Goal: Use online tool/utility: Utilize a website feature to perform a specific function

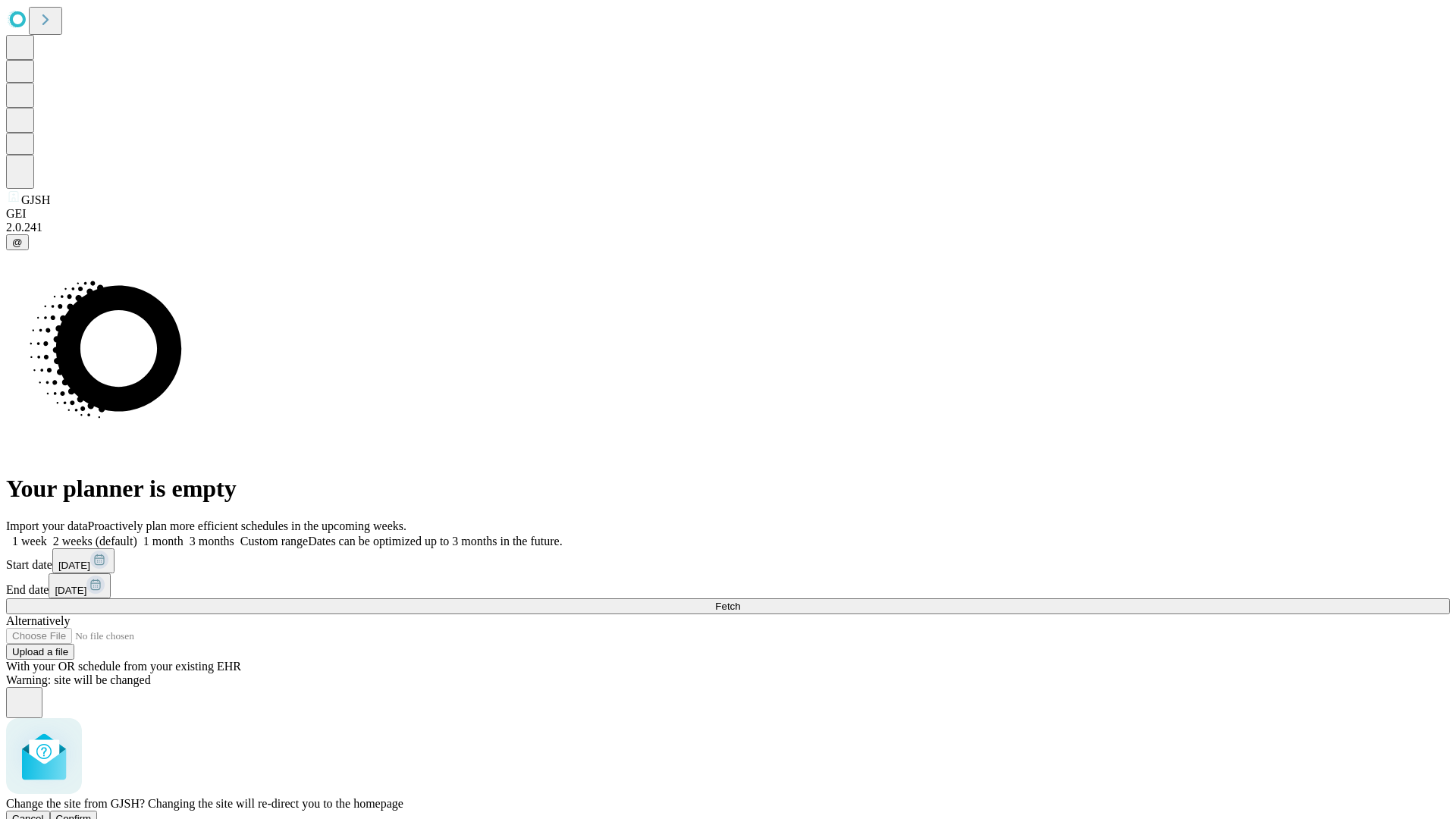
click at [92, 813] on span "Confirm" at bounding box center [74, 818] width 35 height 12
click at [137, 535] on label "2 weeks (default)" at bounding box center [92, 541] width 90 height 13
click at [740, 601] on span "Fetch" at bounding box center [728, 606] width 25 height 12
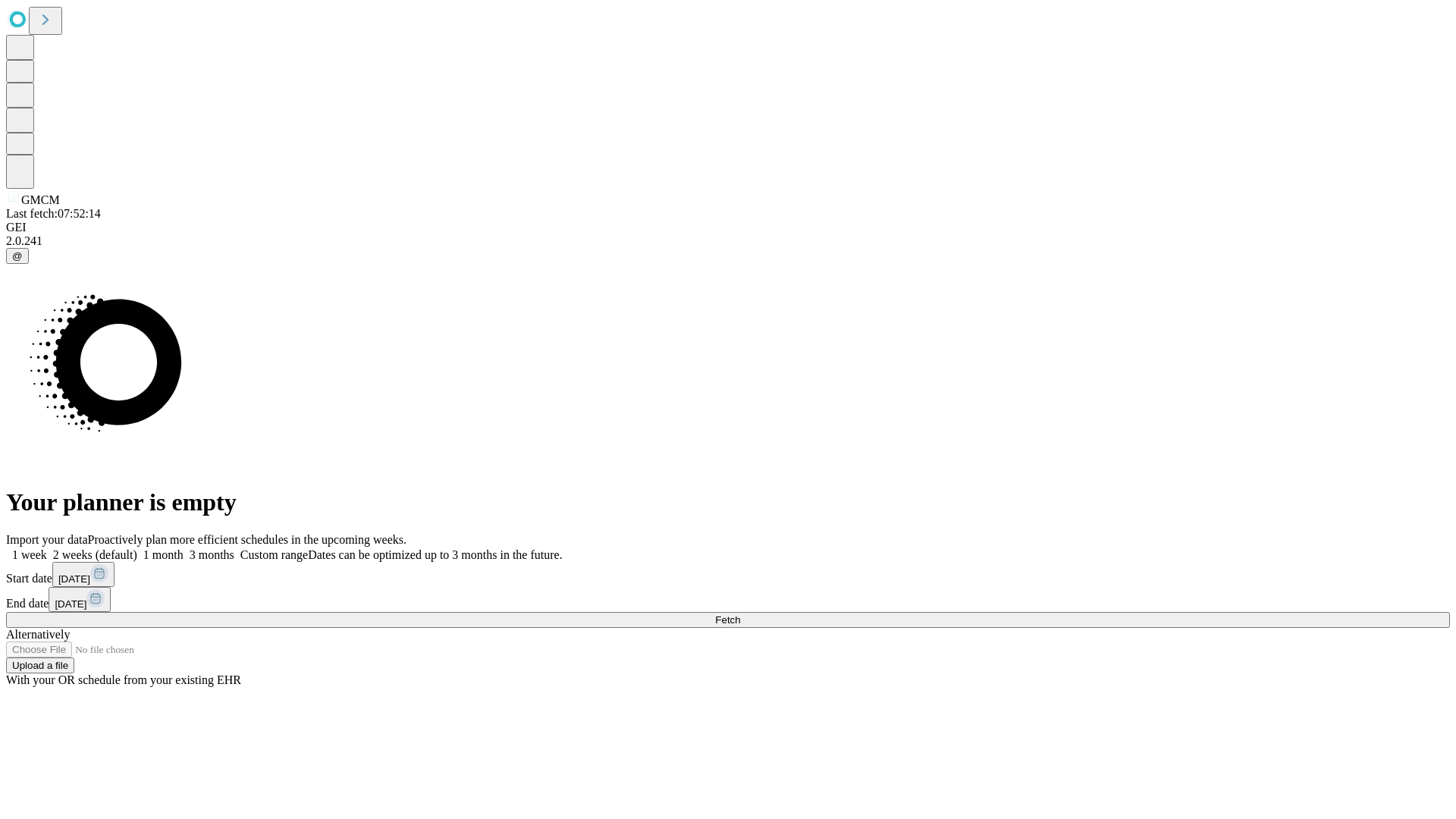
click at [137, 549] on label "2 weeks (default)" at bounding box center [92, 555] width 90 height 13
click at [740, 614] on span "Fetch" at bounding box center [728, 620] width 25 height 12
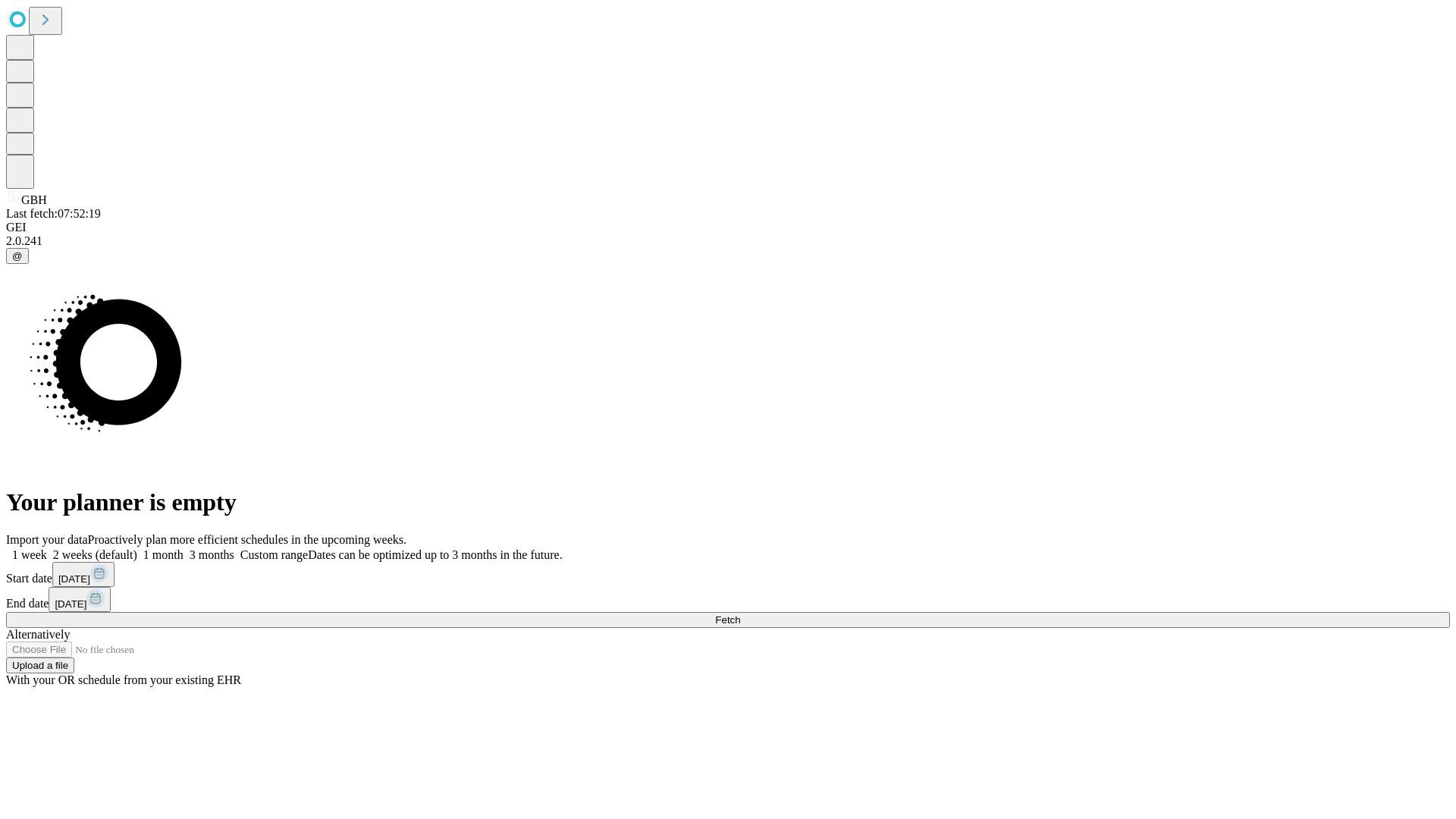
click at [137, 549] on label "2 weeks (default)" at bounding box center [92, 555] width 90 height 13
click at [740, 614] on span "Fetch" at bounding box center [728, 620] width 25 height 12
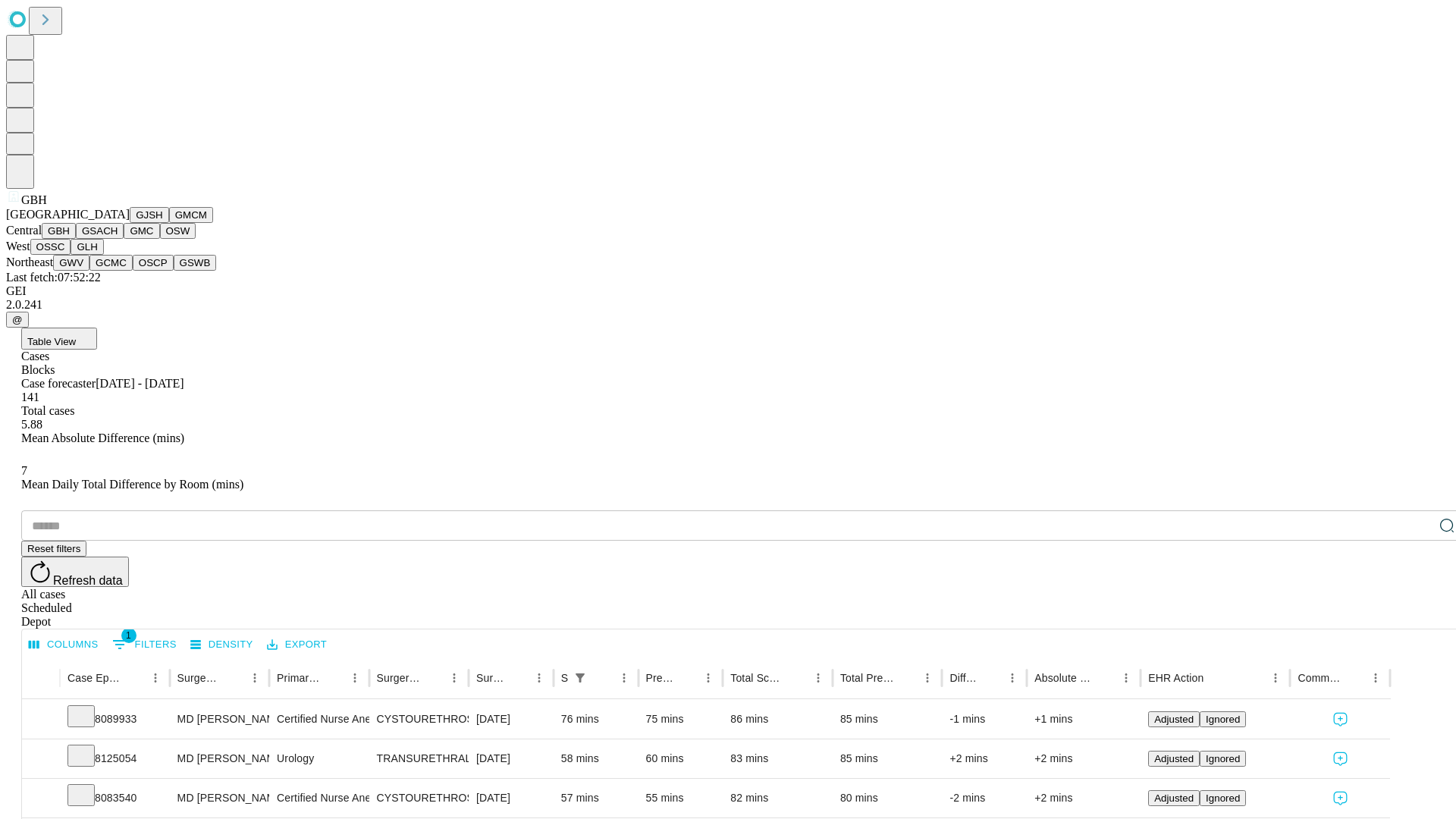
click at [117, 239] on button "GSACH" at bounding box center [99, 231] width 48 height 16
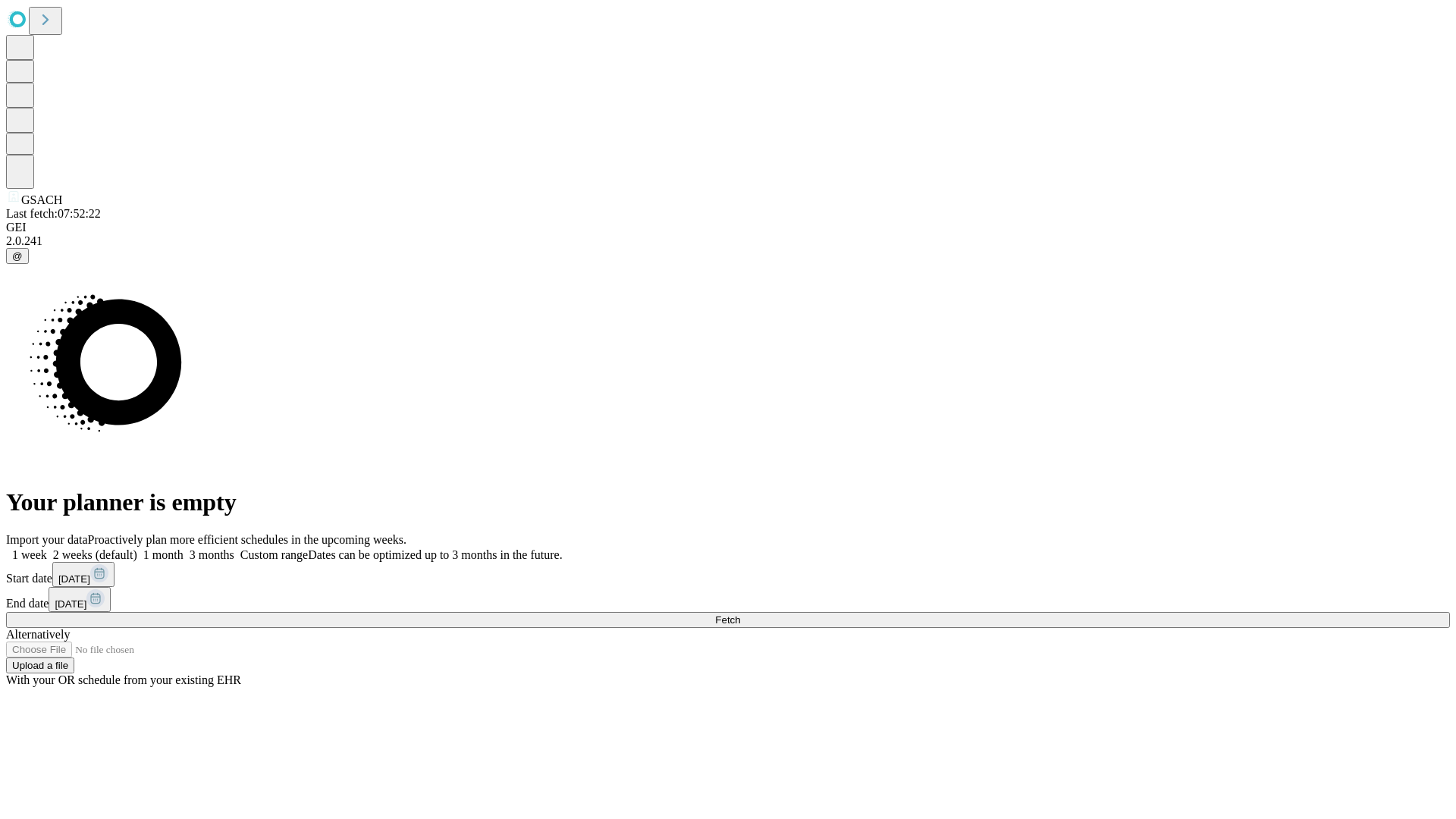
click at [137, 549] on label "2 weeks (default)" at bounding box center [92, 555] width 90 height 13
click at [740, 614] on span "Fetch" at bounding box center [728, 620] width 25 height 12
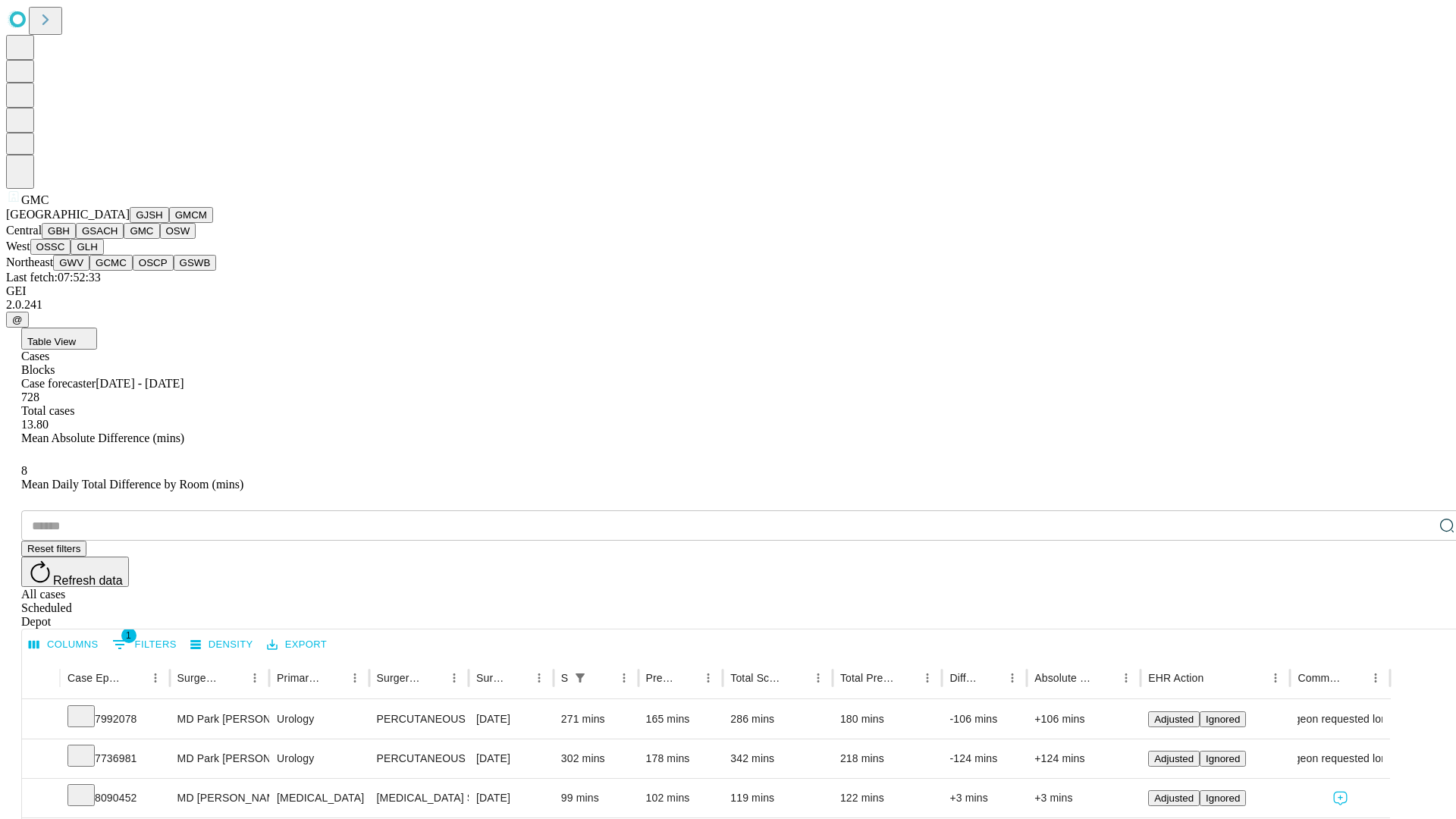
click at [160, 239] on button "OSW" at bounding box center [178, 231] width 36 height 16
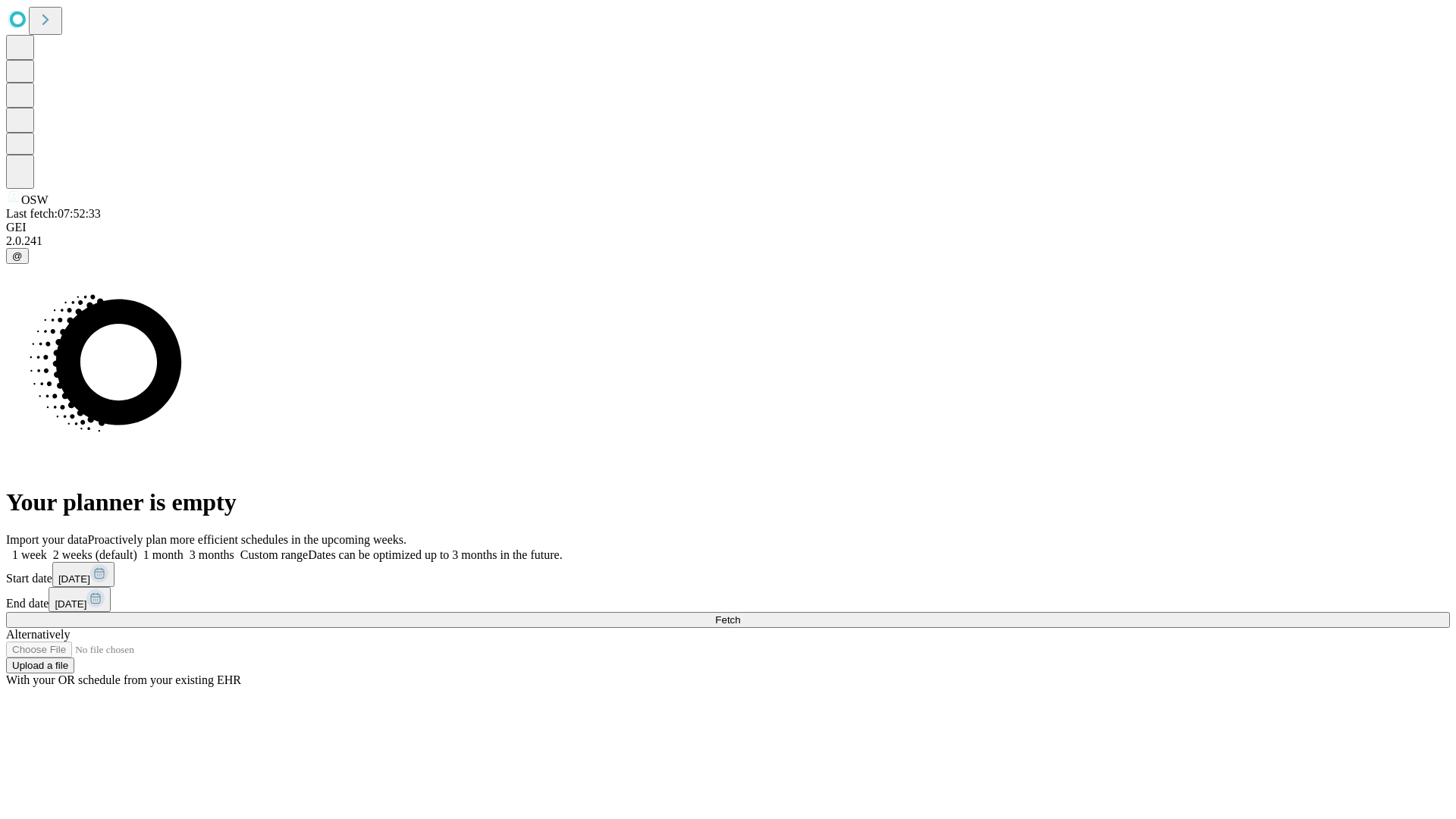
click at [137, 549] on label "2 weeks (default)" at bounding box center [92, 555] width 90 height 13
click at [740, 614] on span "Fetch" at bounding box center [728, 620] width 25 height 12
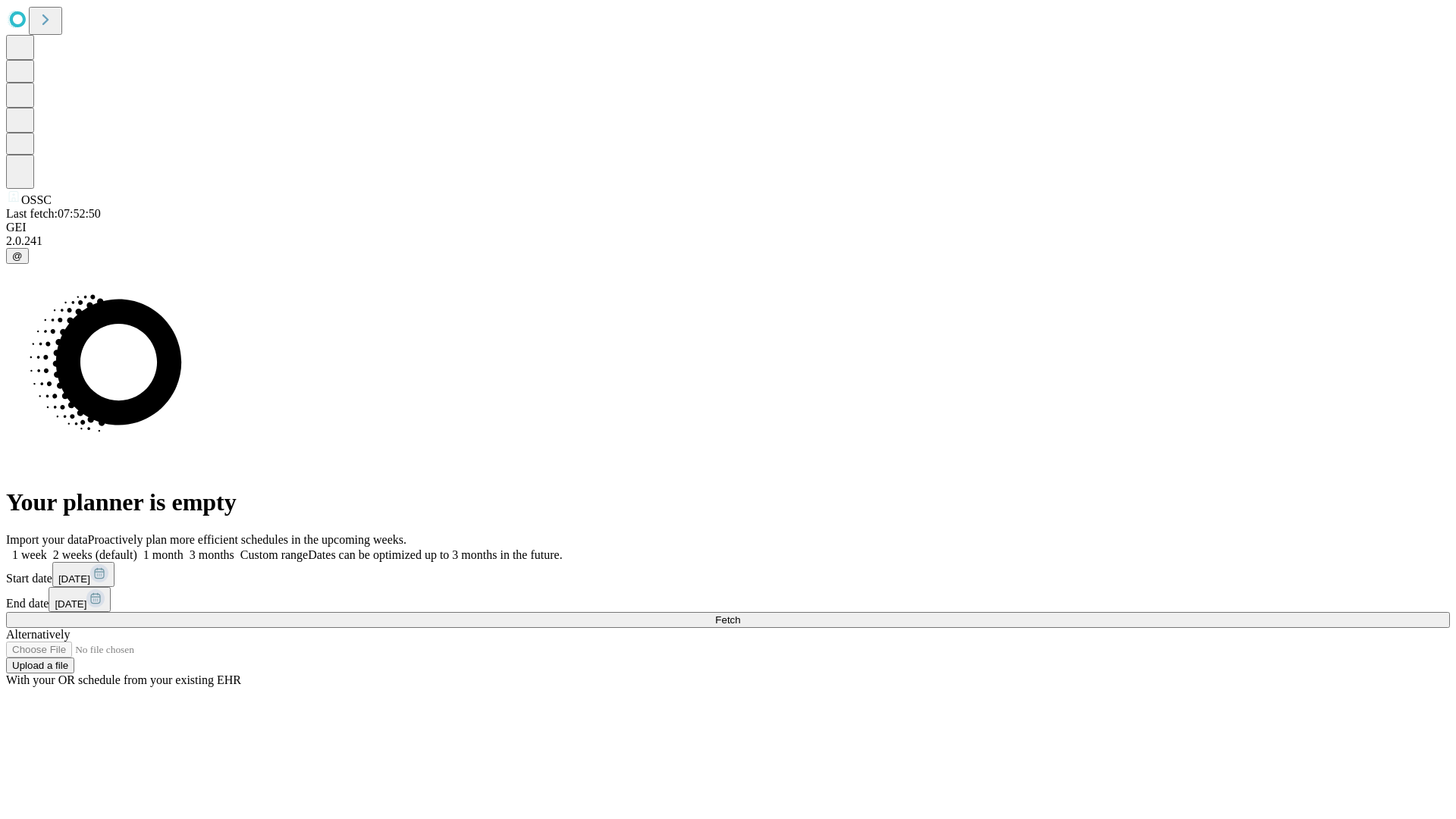
click at [137, 549] on label "2 weeks (default)" at bounding box center [92, 555] width 90 height 13
click at [740, 614] on span "Fetch" at bounding box center [728, 620] width 25 height 12
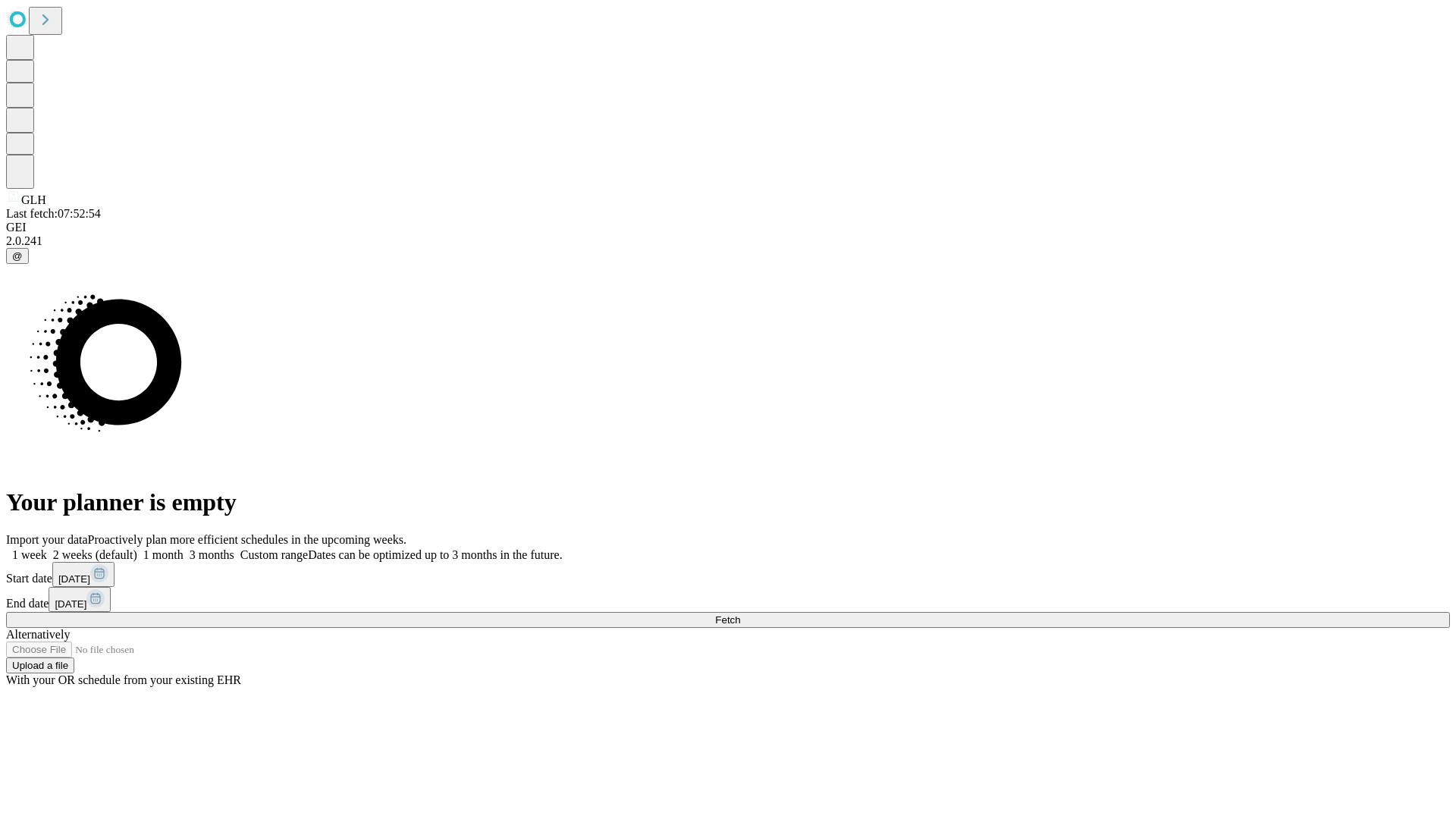
click at [137, 549] on label "2 weeks (default)" at bounding box center [92, 555] width 90 height 13
click at [740, 614] on span "Fetch" at bounding box center [728, 620] width 25 height 12
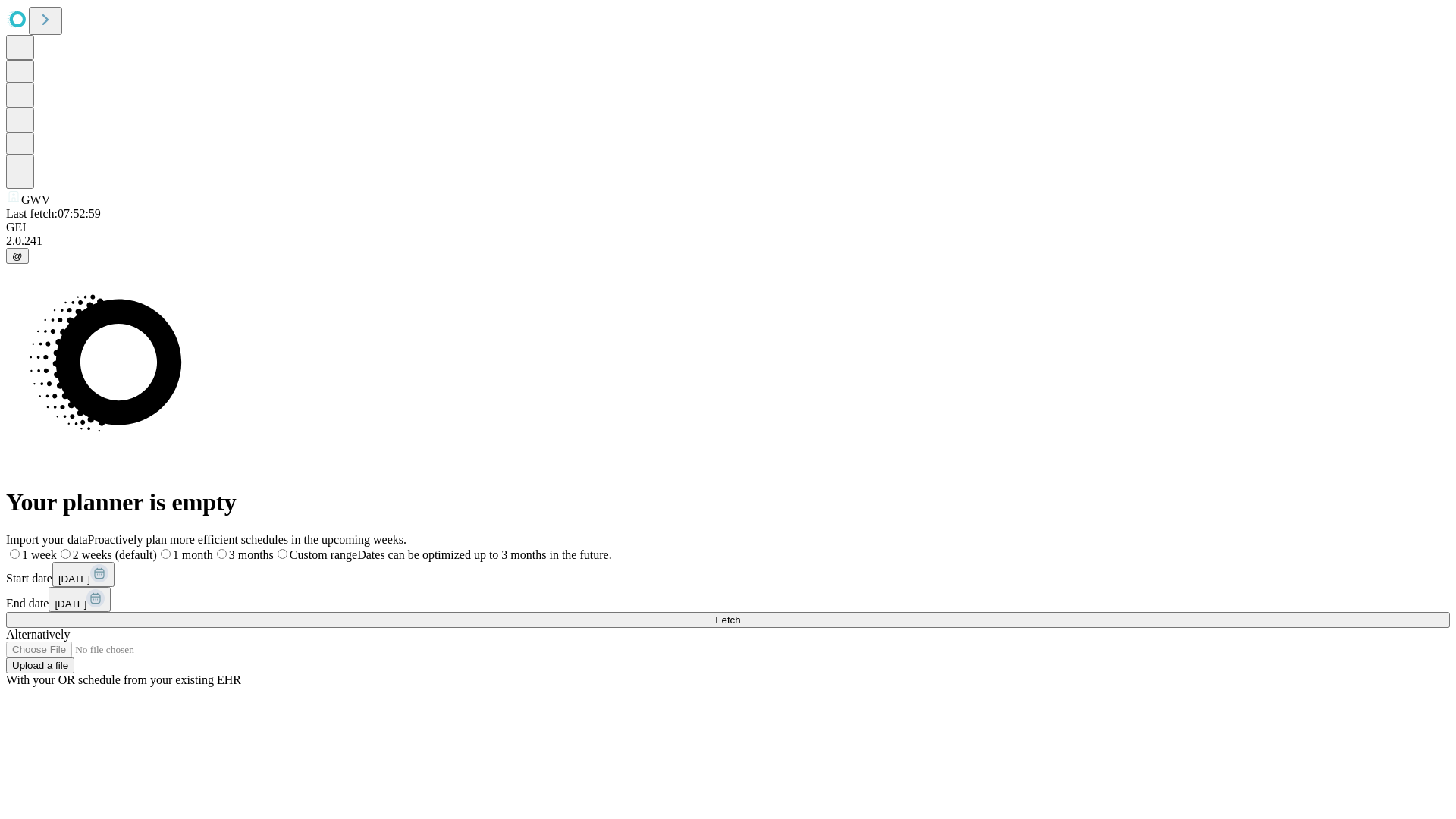
click at [157, 549] on label "2 weeks (default)" at bounding box center [107, 555] width 100 height 13
click at [740, 614] on span "Fetch" at bounding box center [728, 620] width 25 height 12
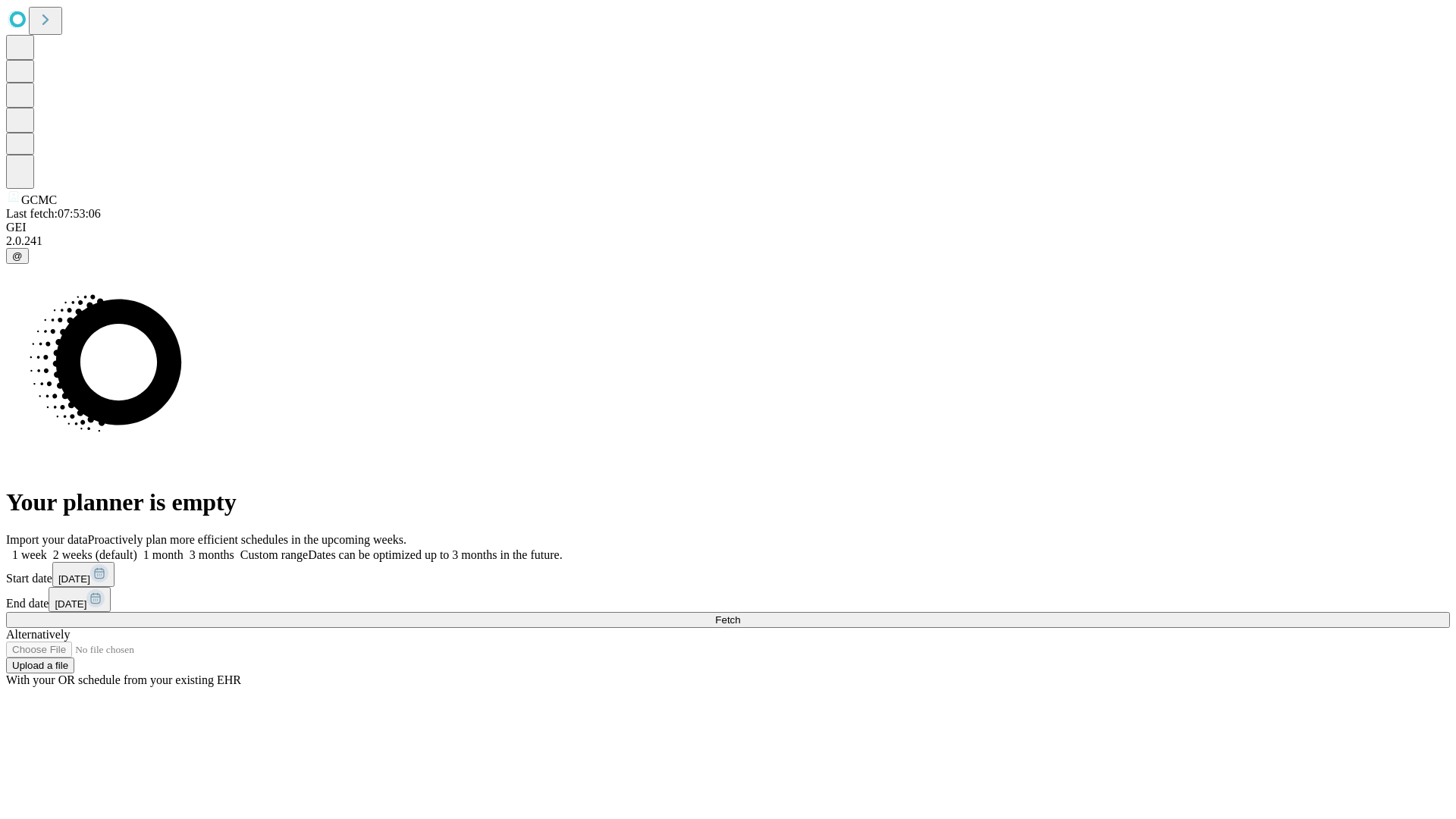
click at [137, 549] on label "2 weeks (default)" at bounding box center [92, 555] width 90 height 13
click at [740, 614] on span "Fetch" at bounding box center [728, 620] width 25 height 12
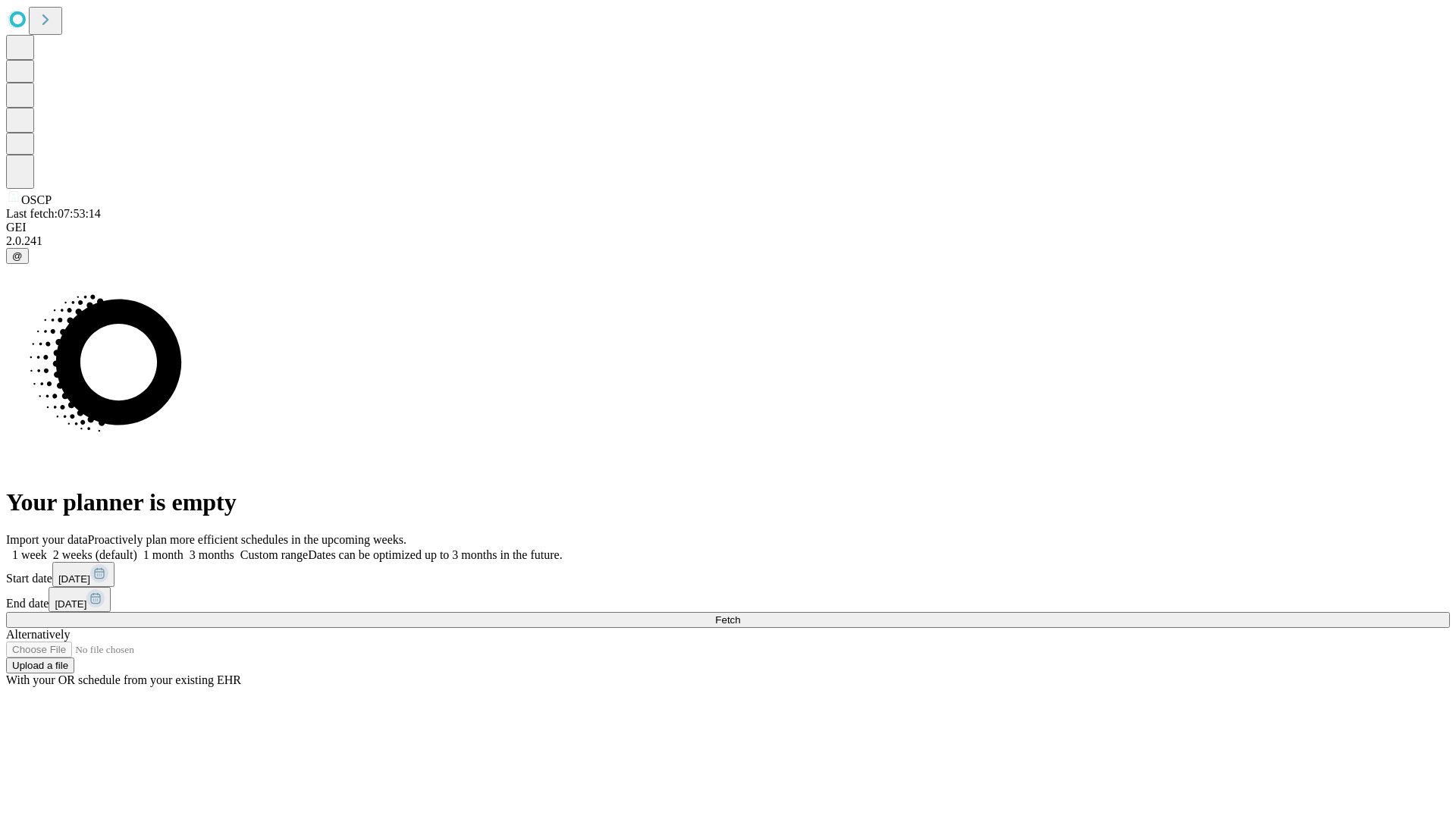
click at [137, 549] on label "2 weeks (default)" at bounding box center [92, 555] width 90 height 13
click at [740, 614] on span "Fetch" at bounding box center [728, 620] width 25 height 12
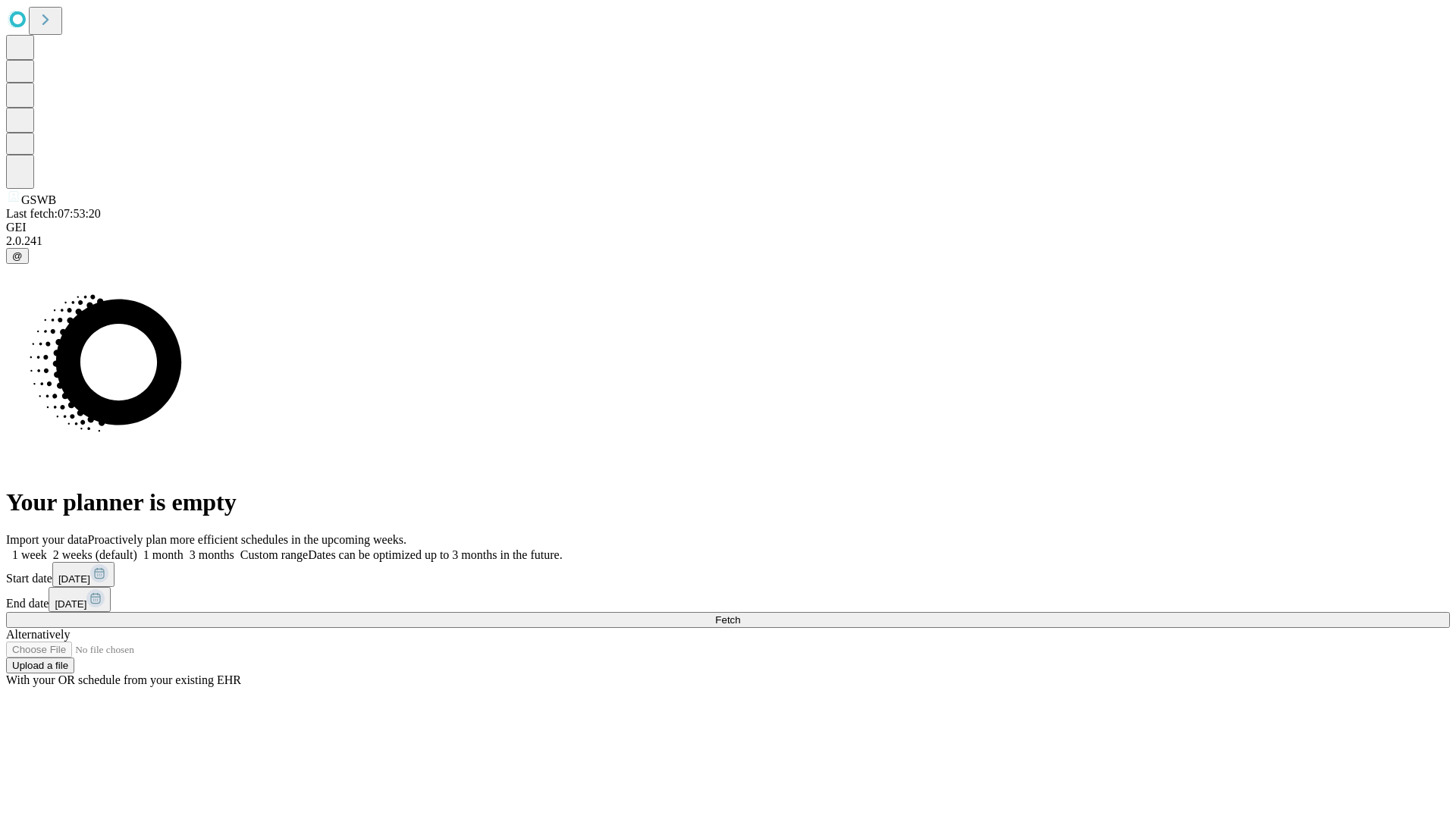
click at [137, 549] on label "2 weeks (default)" at bounding box center [92, 555] width 90 height 13
click at [740, 614] on span "Fetch" at bounding box center [728, 620] width 25 height 12
